Goal: Task Accomplishment & Management: Manage account settings

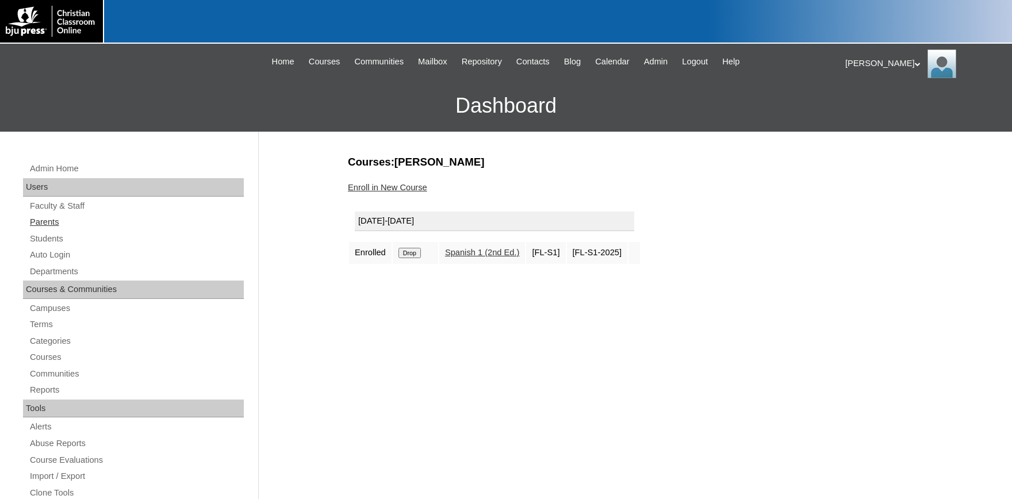
click at [48, 224] on link "Parents" at bounding box center [136, 222] width 215 height 14
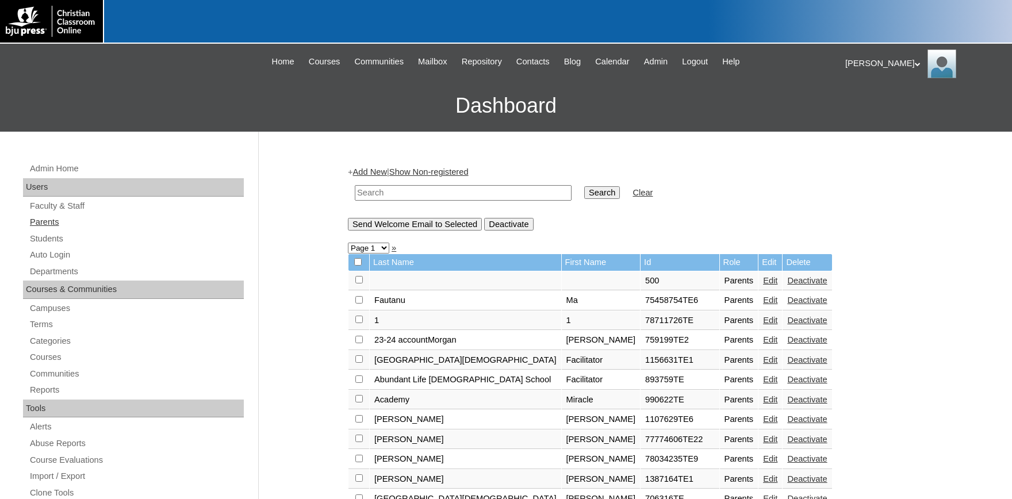
click at [48, 222] on link "Parents" at bounding box center [136, 222] width 215 height 14
click at [398, 195] on input "text" at bounding box center [463, 193] width 217 height 16
type input "Sale"
click at [584, 186] on input "Search" at bounding box center [602, 192] width 36 height 13
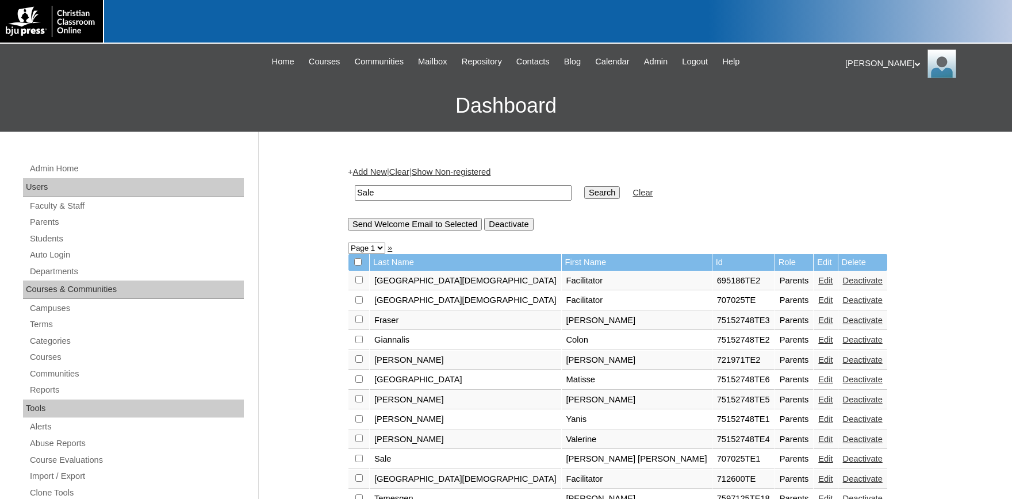
click at [362, 402] on tbody "Last Name First Name Id Role Edit Delete [GEOGRAPHIC_DATA][DEMOGRAPHIC_DATA] Fa…" at bounding box center [617, 381] width 539 height 255
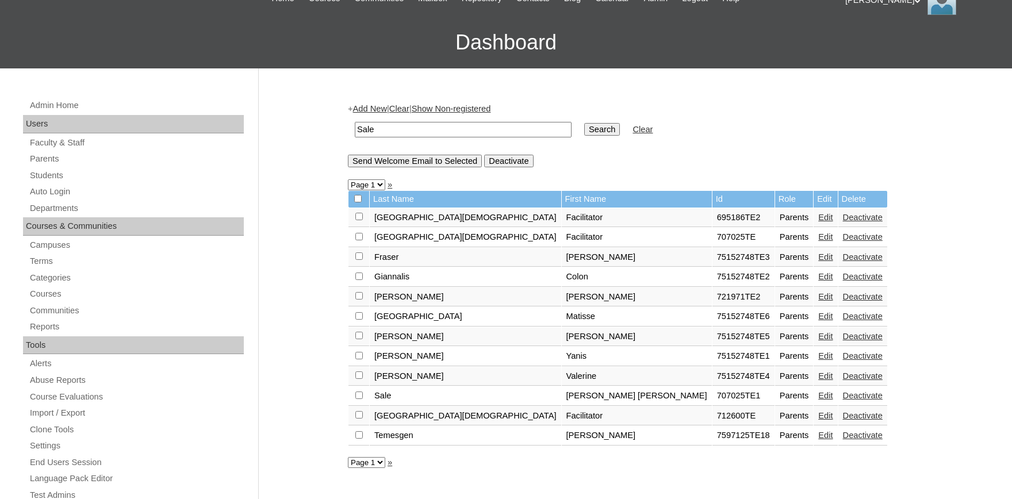
click at [360, 220] on input "checkbox" at bounding box center [358, 216] width 7 height 7
checkbox input "true"
drag, startPoint x: 601, startPoint y: 402, endPoint x: 594, endPoint y: 380, distance: 23.3
click at [712, 402] on td "707025TE1" at bounding box center [743, 396] width 62 height 20
click at [440, 167] on input "Send Welcome Email to Selected" at bounding box center [415, 161] width 134 height 13
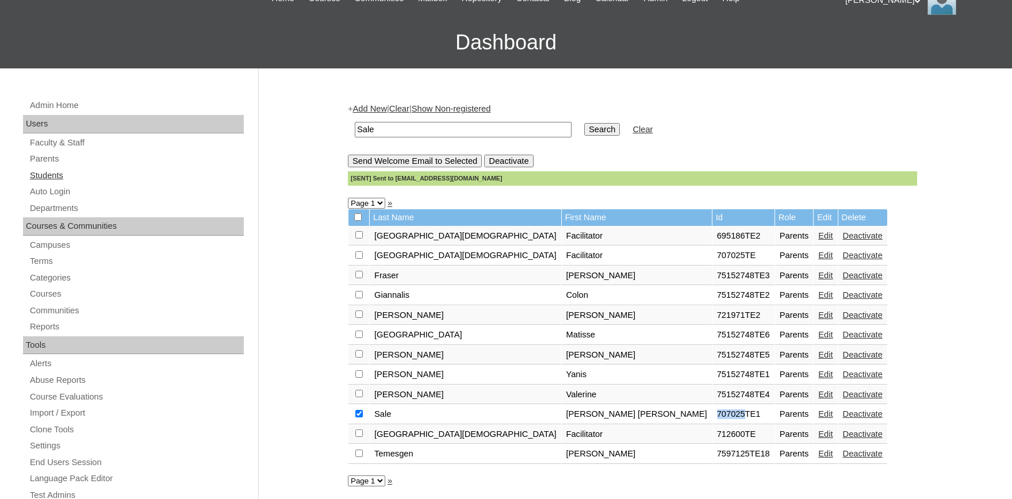
click at [56, 174] on link "Students" at bounding box center [136, 175] width 215 height 14
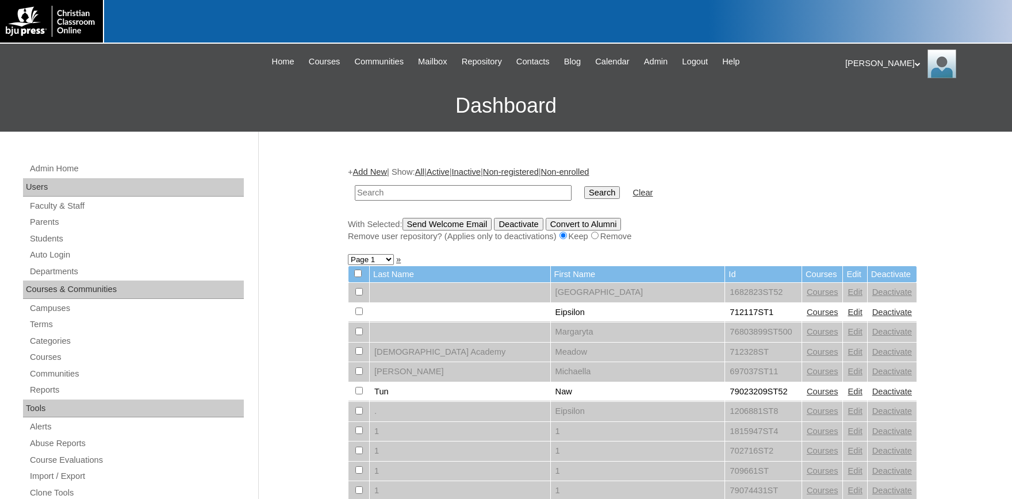
click at [395, 189] on input "text" at bounding box center [463, 193] width 217 height 16
type input "707025"
click at [588, 194] on input "Search" at bounding box center [602, 192] width 36 height 13
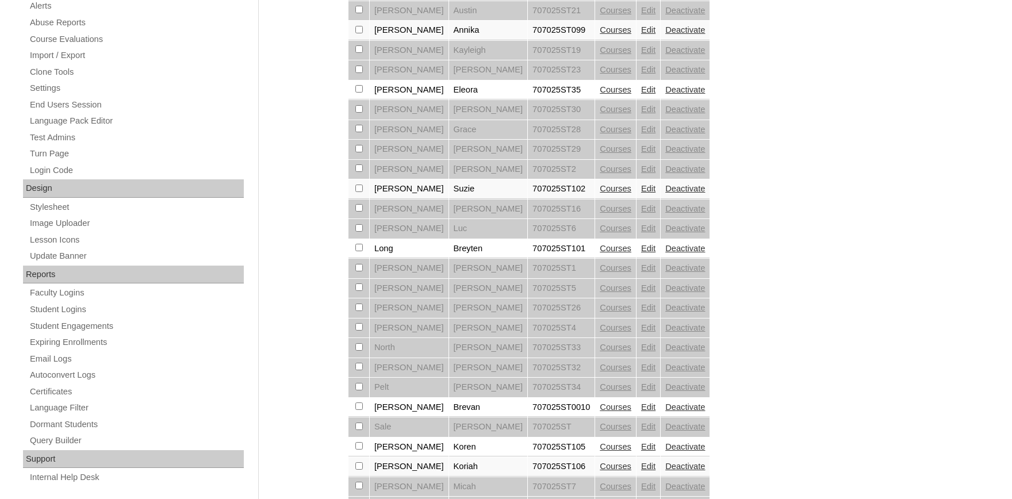
scroll to position [565, 0]
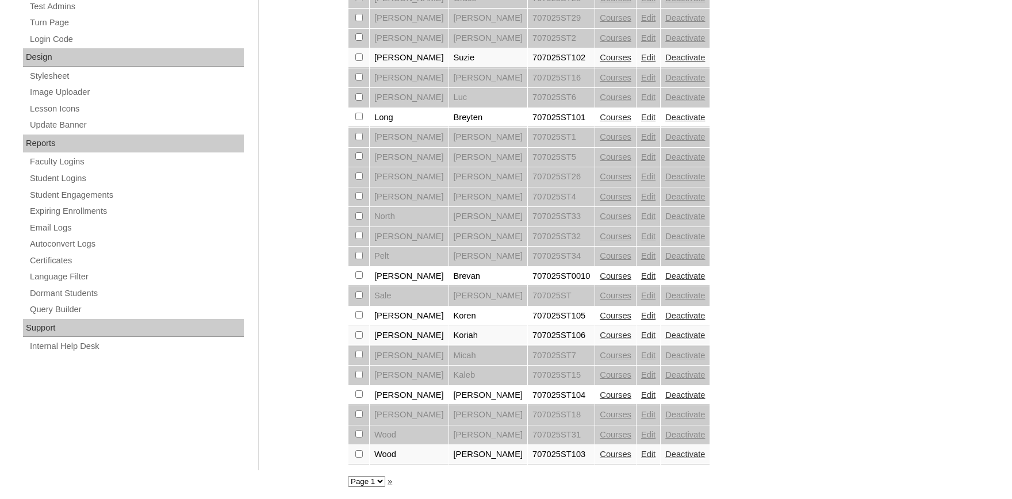
checkbox input "true"
click at [357, 308] on td at bounding box center [358, 316] width 21 height 20
checkbox input "true"
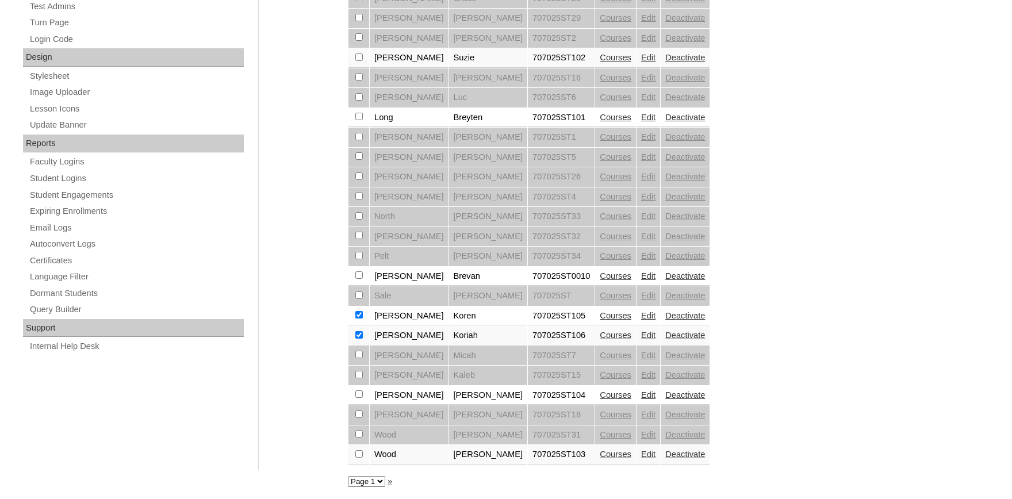
checkbox input "true"
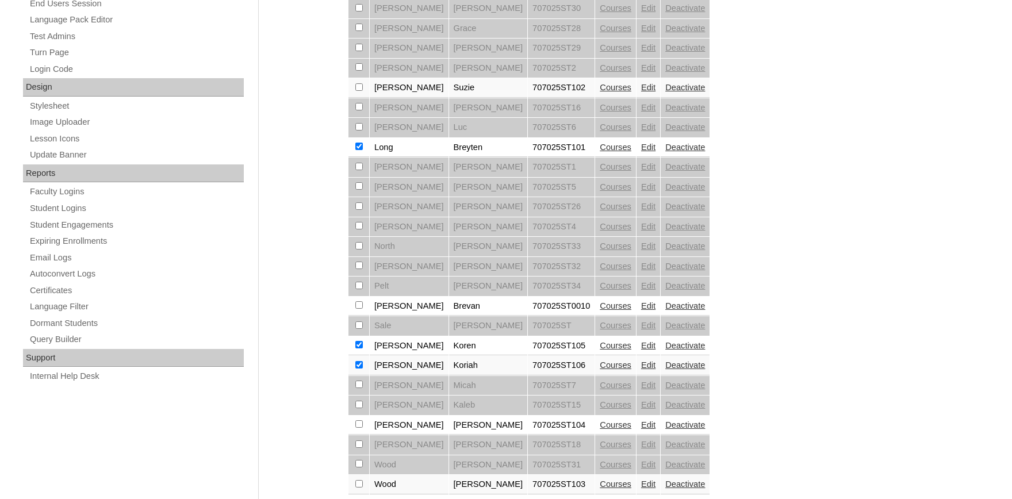
scroll to position [502, 0]
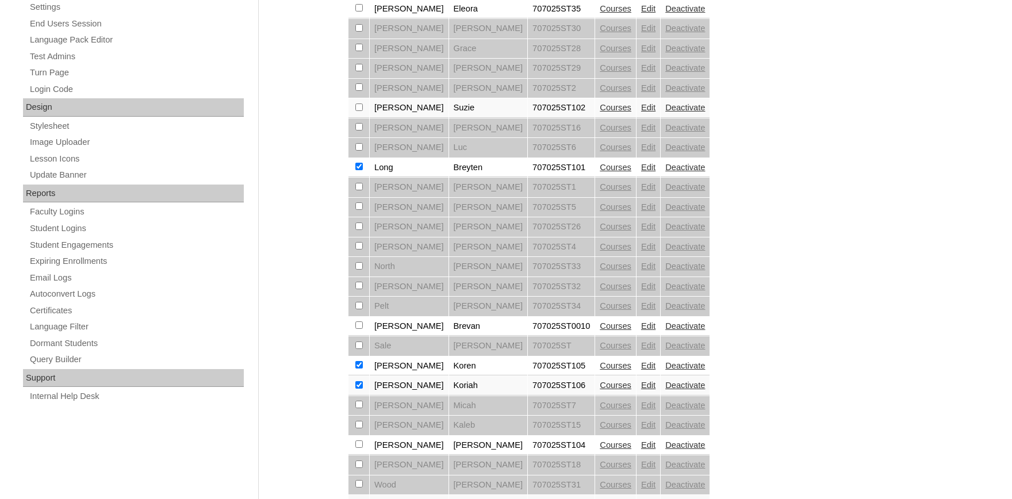
click at [355, 114] on td at bounding box center [358, 108] width 21 height 20
checkbox input "true"
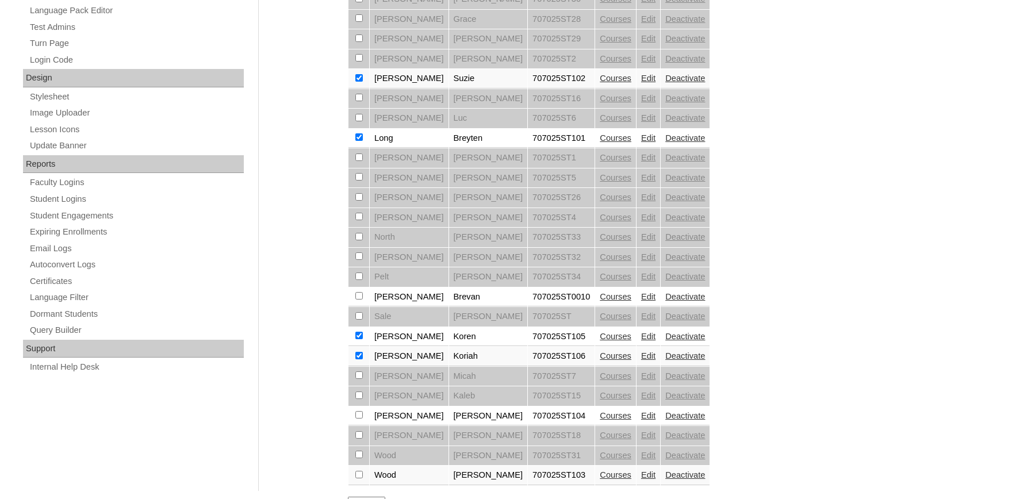
scroll to position [565, 0]
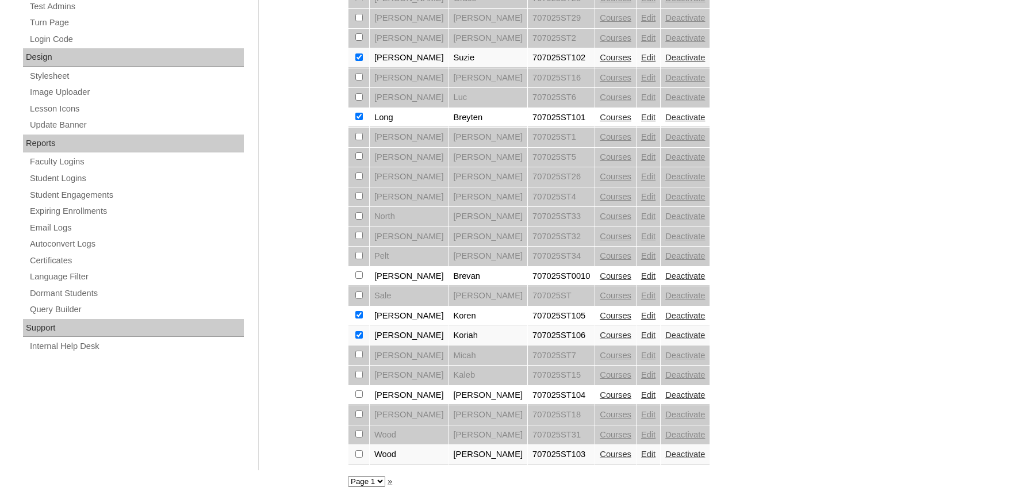
checkbox input "true"
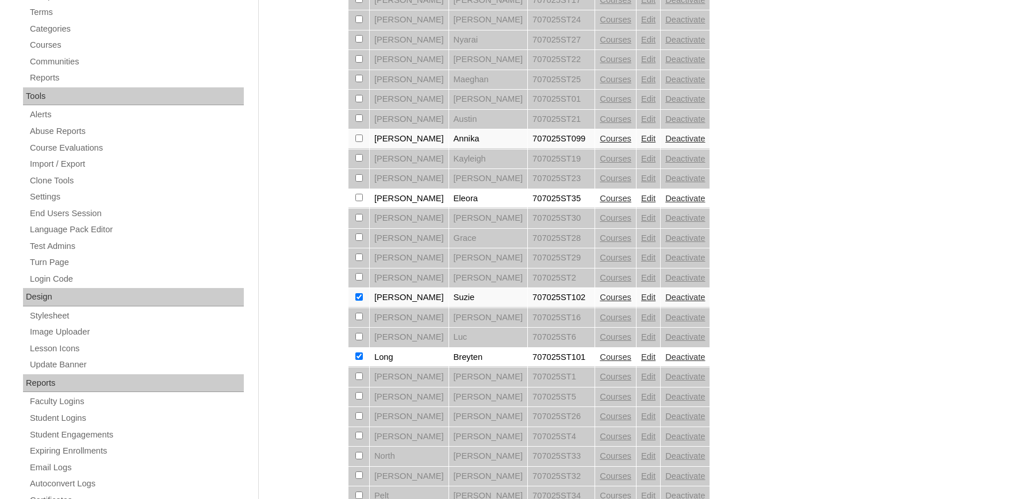
scroll to position [0, 0]
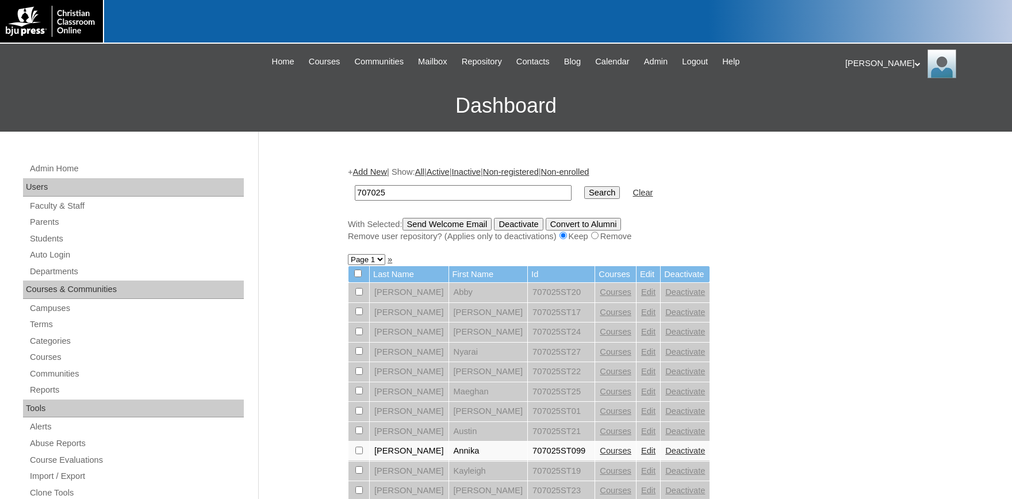
drag, startPoint x: 459, startPoint y: 225, endPoint x: 475, endPoint y: 228, distance: 16.9
click at [459, 225] on input "Send Welcome Email" at bounding box center [447, 224] width 90 height 13
